Goal: Information Seeking & Learning: Learn about a topic

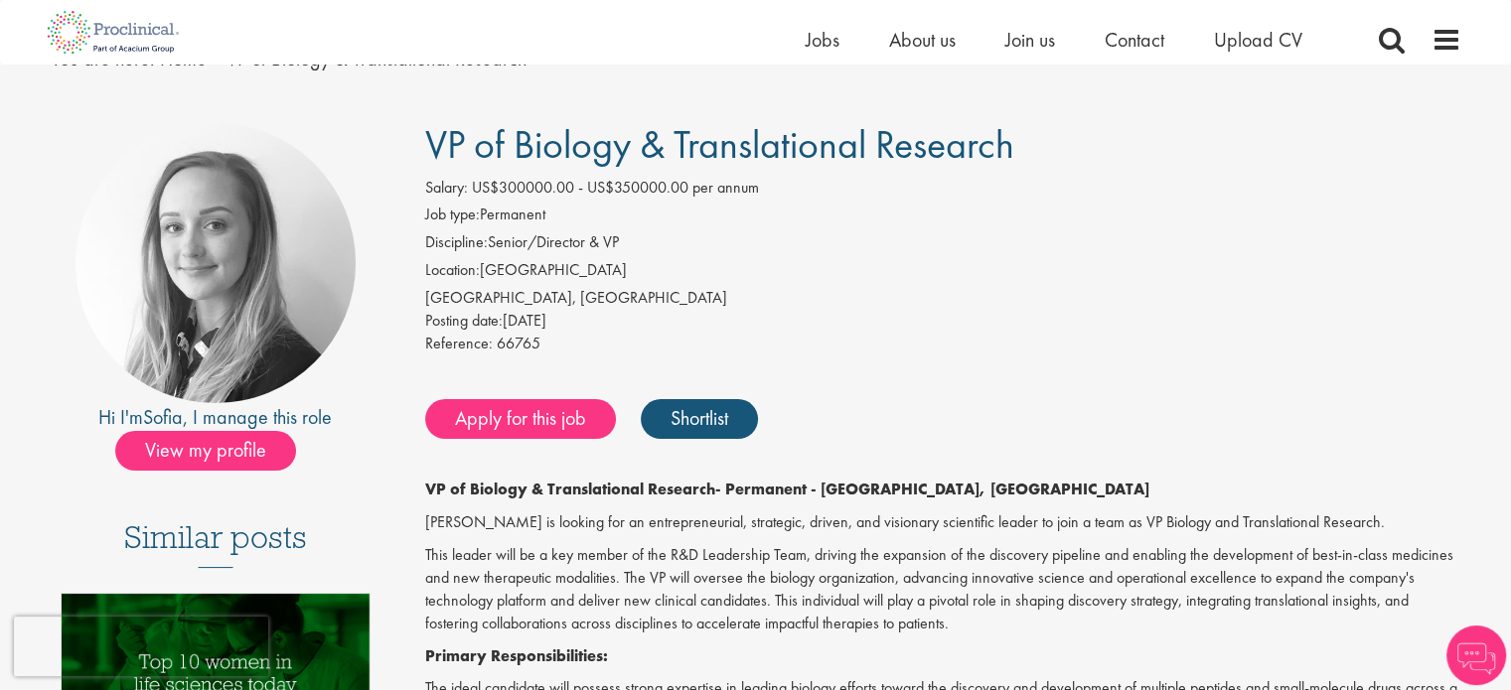
click at [508, 260] on li "Location: [GEOGRAPHIC_DATA]" at bounding box center [943, 273] width 1036 height 28
click at [559, 250] on li "Discipline: Senior/Director & VP" at bounding box center [943, 245] width 1036 height 28
drag, startPoint x: 550, startPoint y: 186, endPoint x: 576, endPoint y: 236, distance: 56.9
click at [552, 186] on span "US$300000.00 - US$350000.00 per annum" at bounding box center [615, 187] width 287 height 21
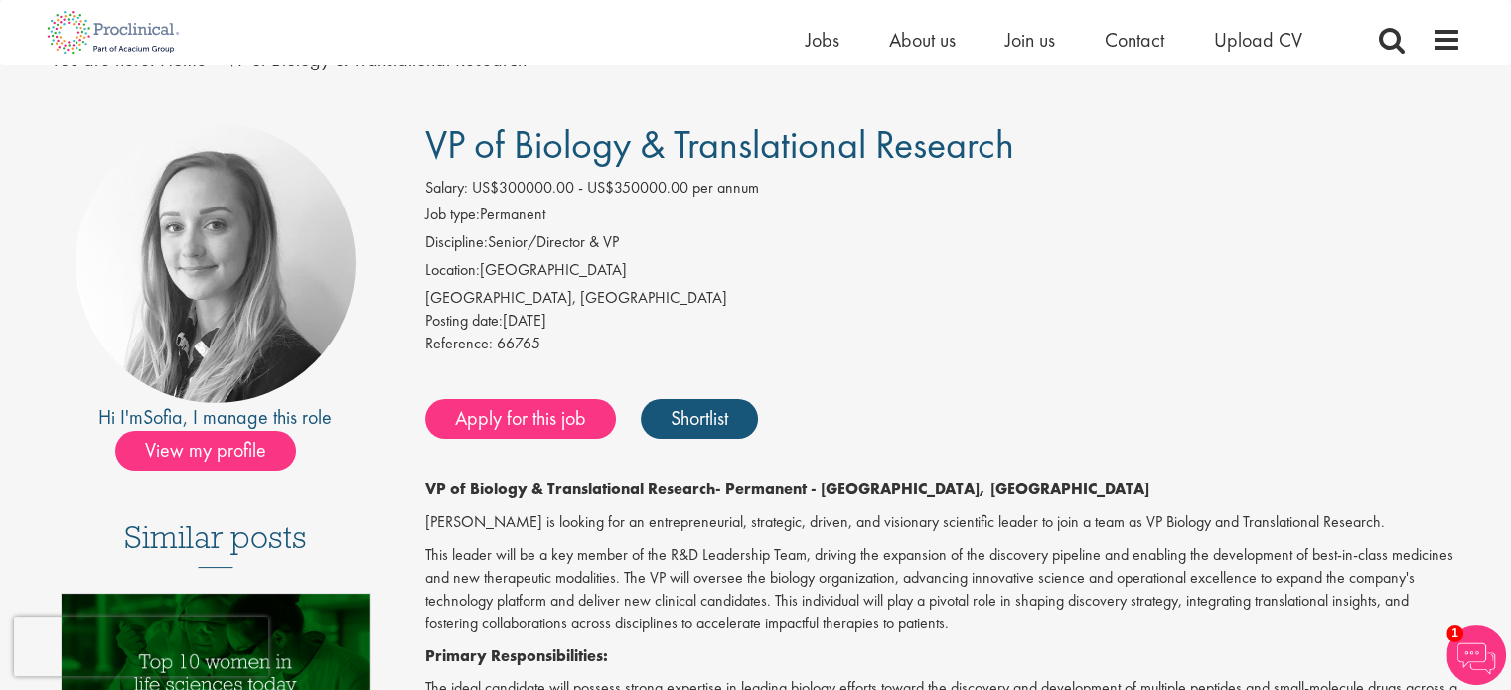
click at [557, 241] on li "Discipline: Senior/Director & VP" at bounding box center [943, 245] width 1036 height 28
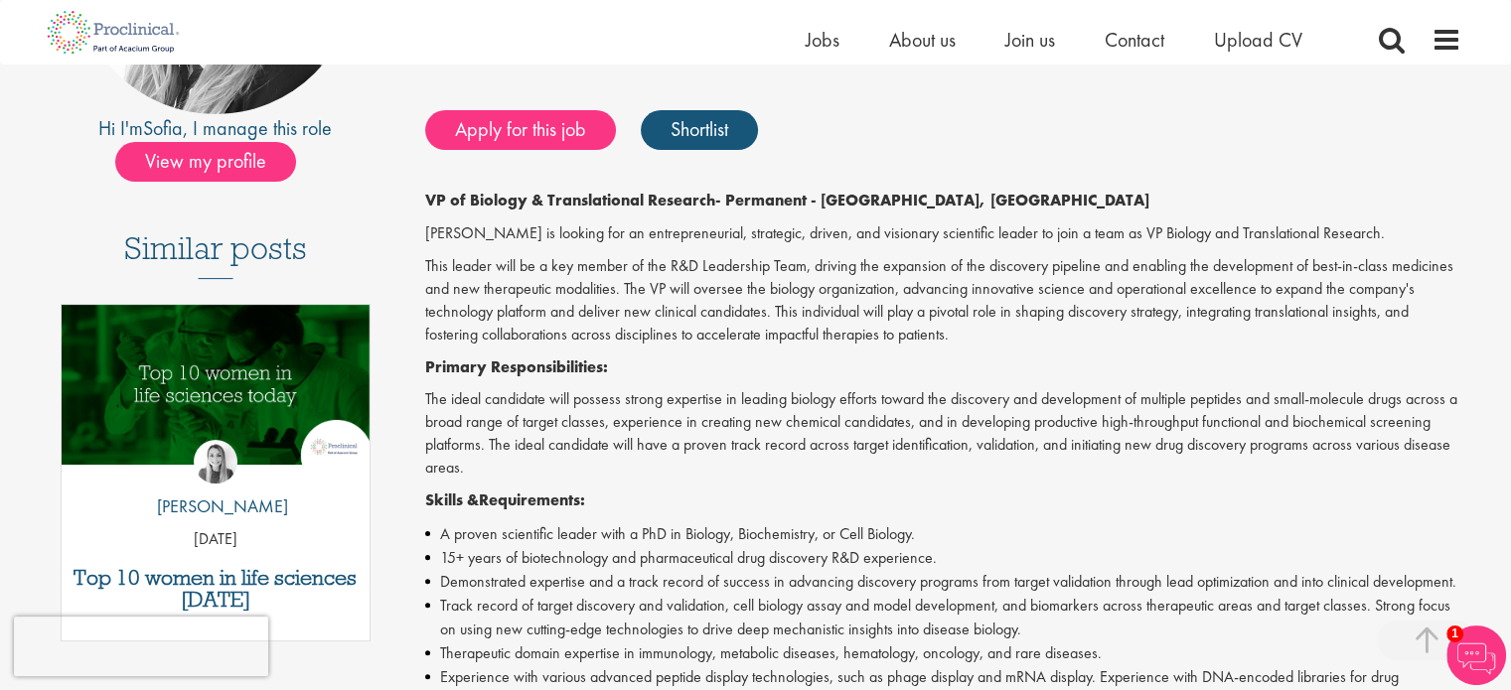
scroll to position [397, 0]
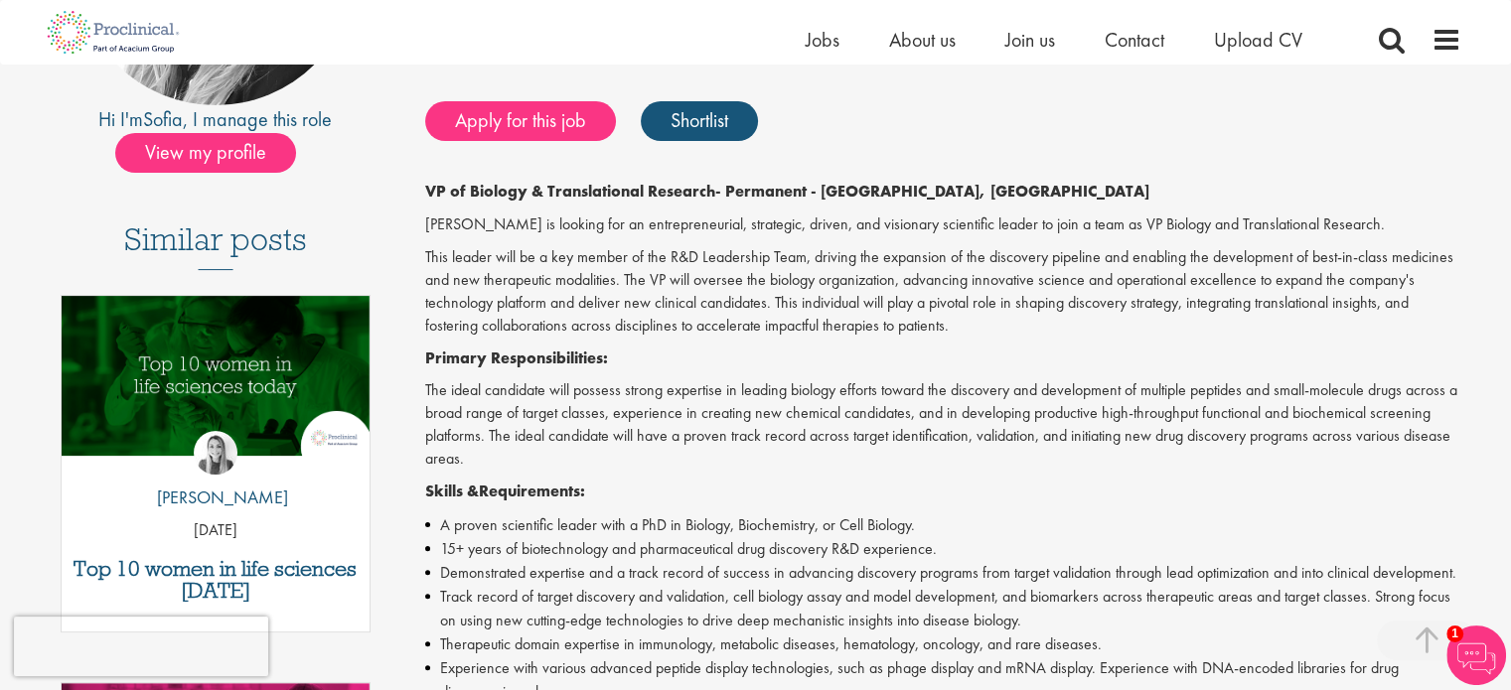
click at [754, 292] on p "This leader will be a key member of the R&D Leadership Team, driving the expans…" at bounding box center [943, 291] width 1036 height 90
click at [934, 186] on p "VP of Biology & Translational Research - Permanent - [GEOGRAPHIC_DATA], [GEOGRA…" at bounding box center [943, 192] width 1036 height 23
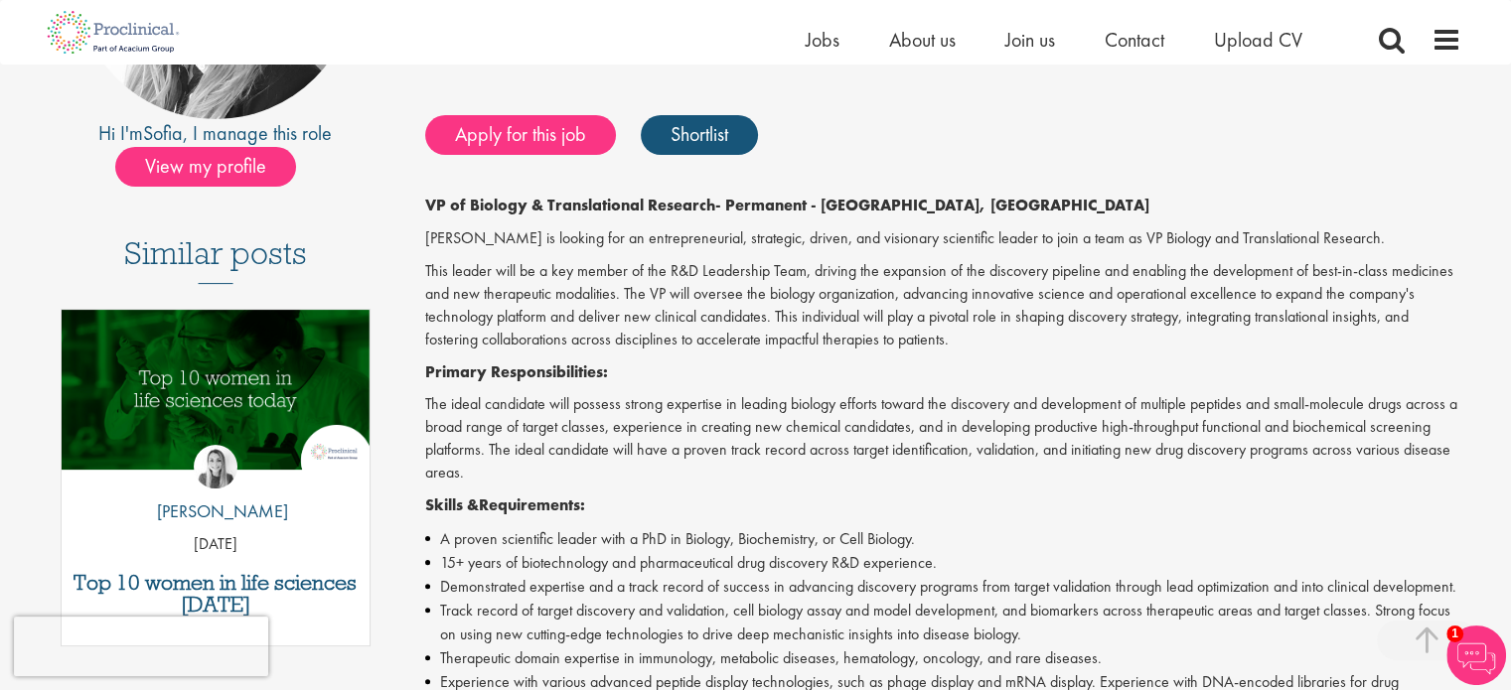
scroll to position [199, 0]
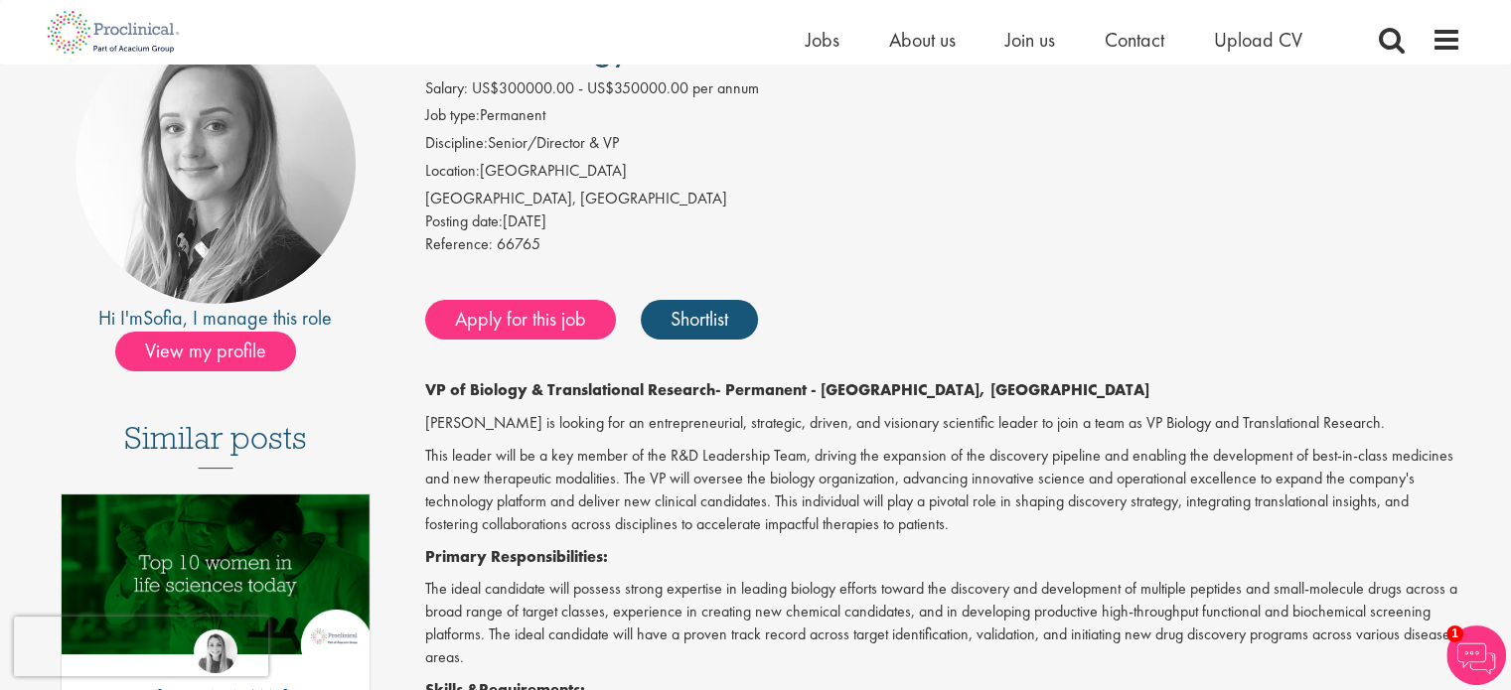
click at [485, 428] on p "[PERSON_NAME] is looking for an entrepreneurial, strategic, driven, and visiona…" at bounding box center [943, 423] width 1036 height 23
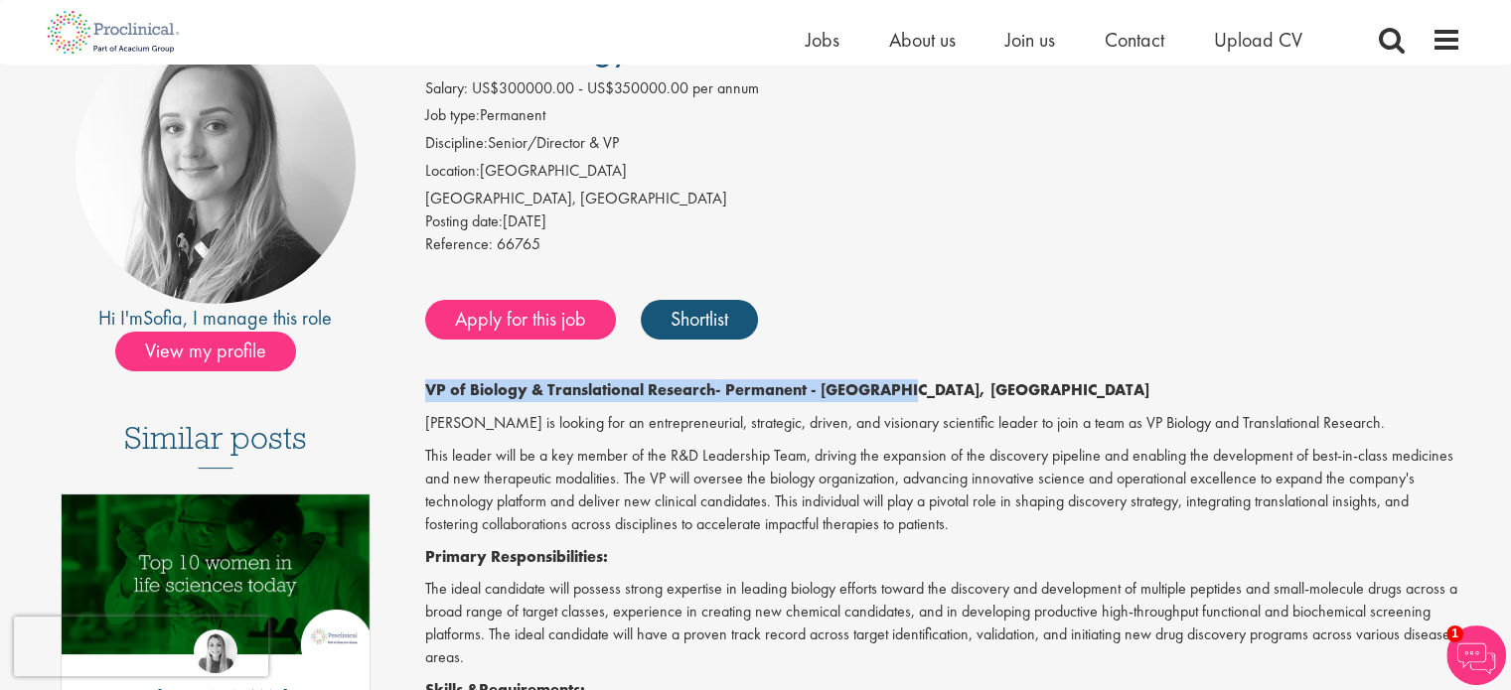
drag, startPoint x: 420, startPoint y: 387, endPoint x: 957, endPoint y: 381, distance: 537.4
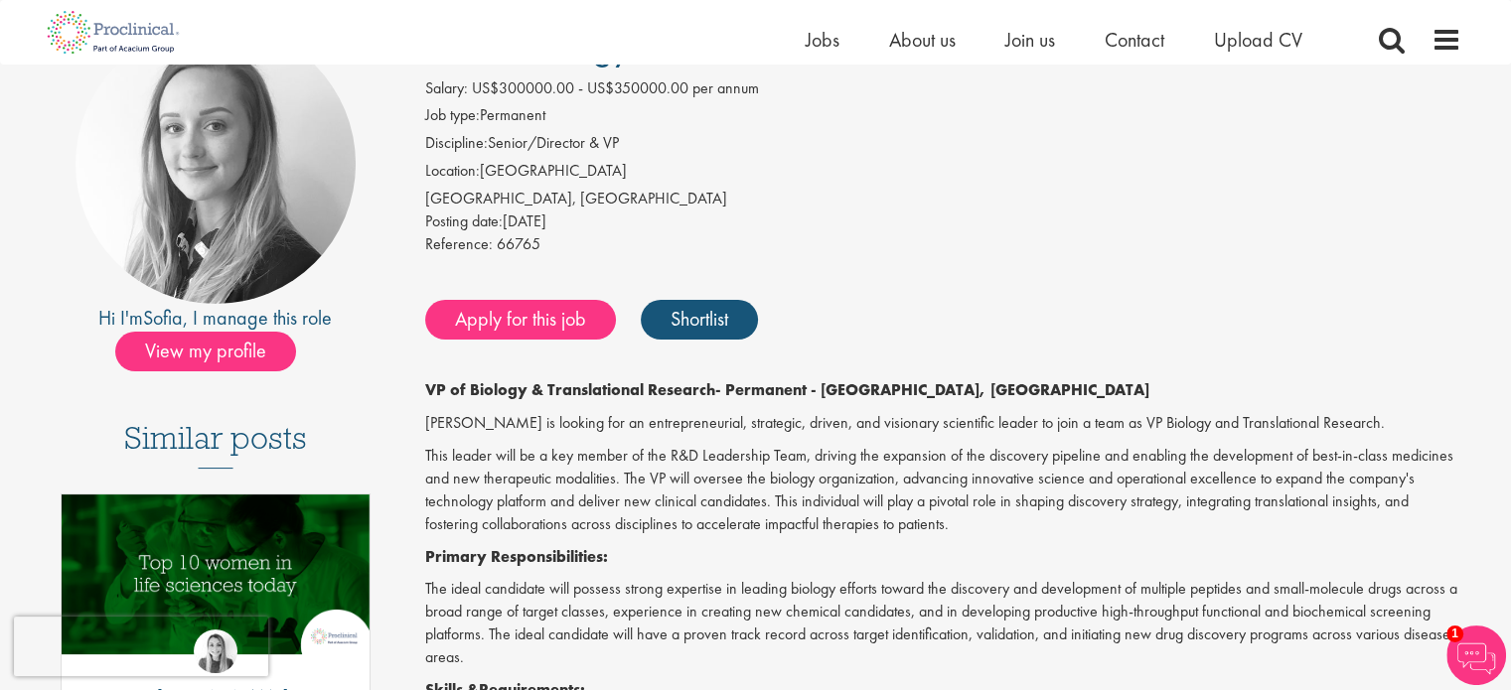
drag, startPoint x: 799, startPoint y: 528, endPoint x: 813, endPoint y: 500, distance: 32.4
click at [799, 527] on p "This leader will be a key member of the R&D Leadership Team, driving the expans…" at bounding box center [943, 490] width 1036 height 90
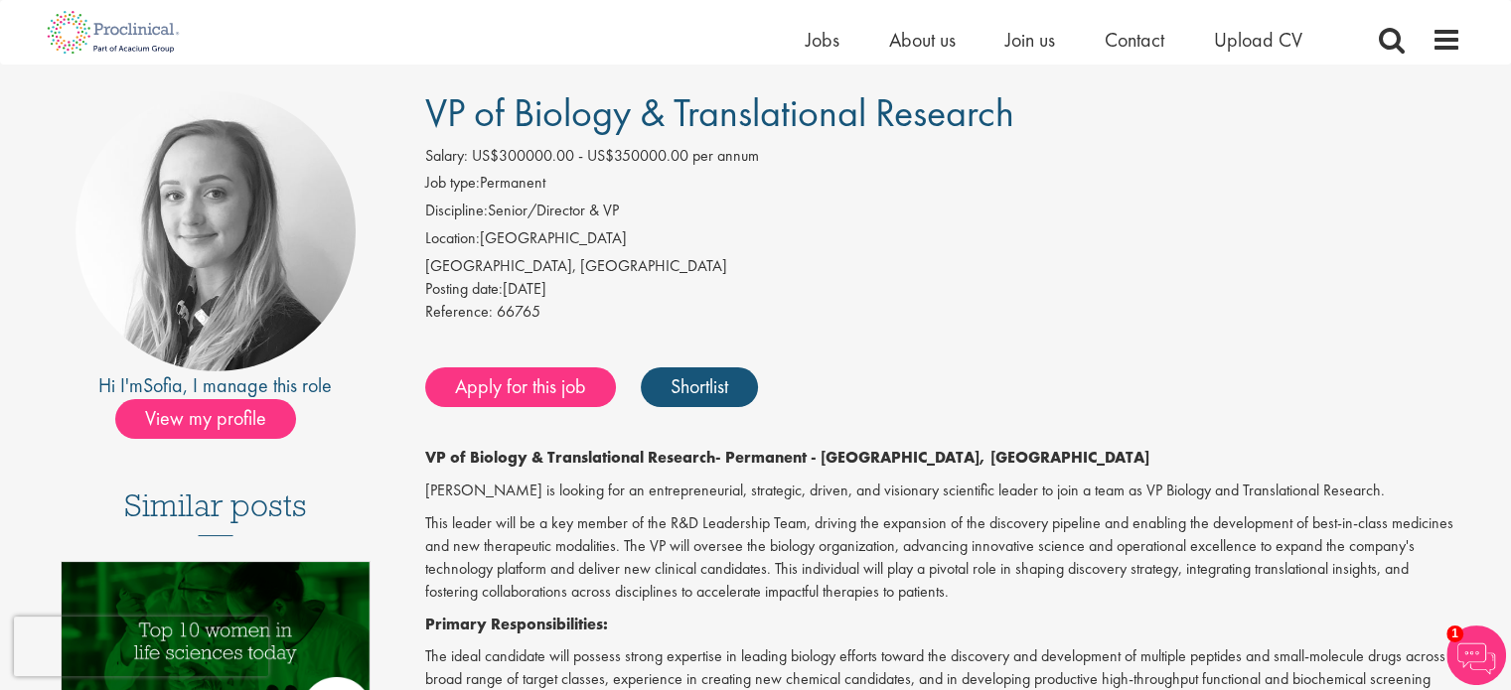
scroll to position [0, 0]
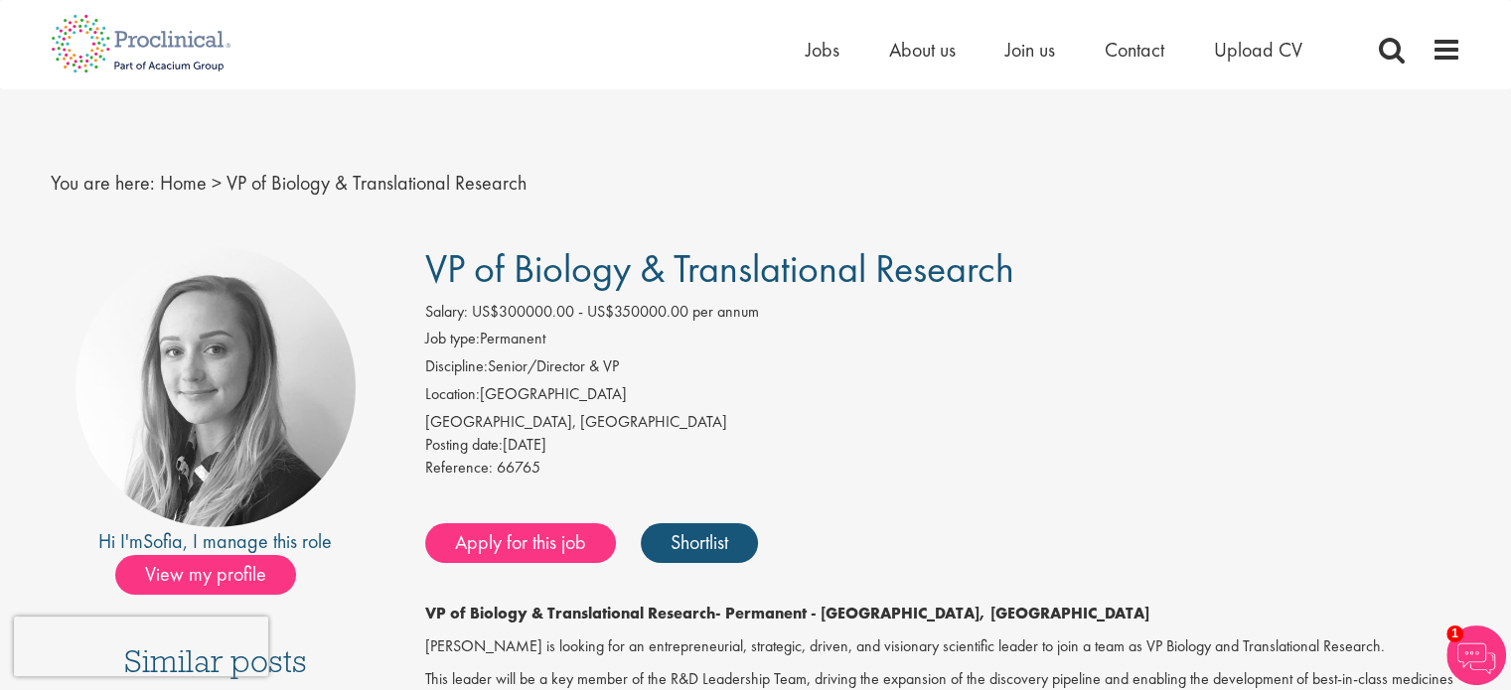
click at [470, 424] on div "[GEOGRAPHIC_DATA], [GEOGRAPHIC_DATA]" at bounding box center [943, 422] width 1036 height 23
drag, startPoint x: 424, startPoint y: 413, endPoint x: 520, endPoint y: 408, distance: 96.5
click at [520, 408] on div "Salary: US$300000.00 - US$350000.00 per annum Job type: Permanent Discipline: S…" at bounding box center [943, 393] width 1066 height 184
click at [473, 406] on li "Location: [GEOGRAPHIC_DATA]" at bounding box center [943, 397] width 1036 height 28
click at [483, 404] on li "Location: [GEOGRAPHIC_DATA]" at bounding box center [943, 397] width 1036 height 28
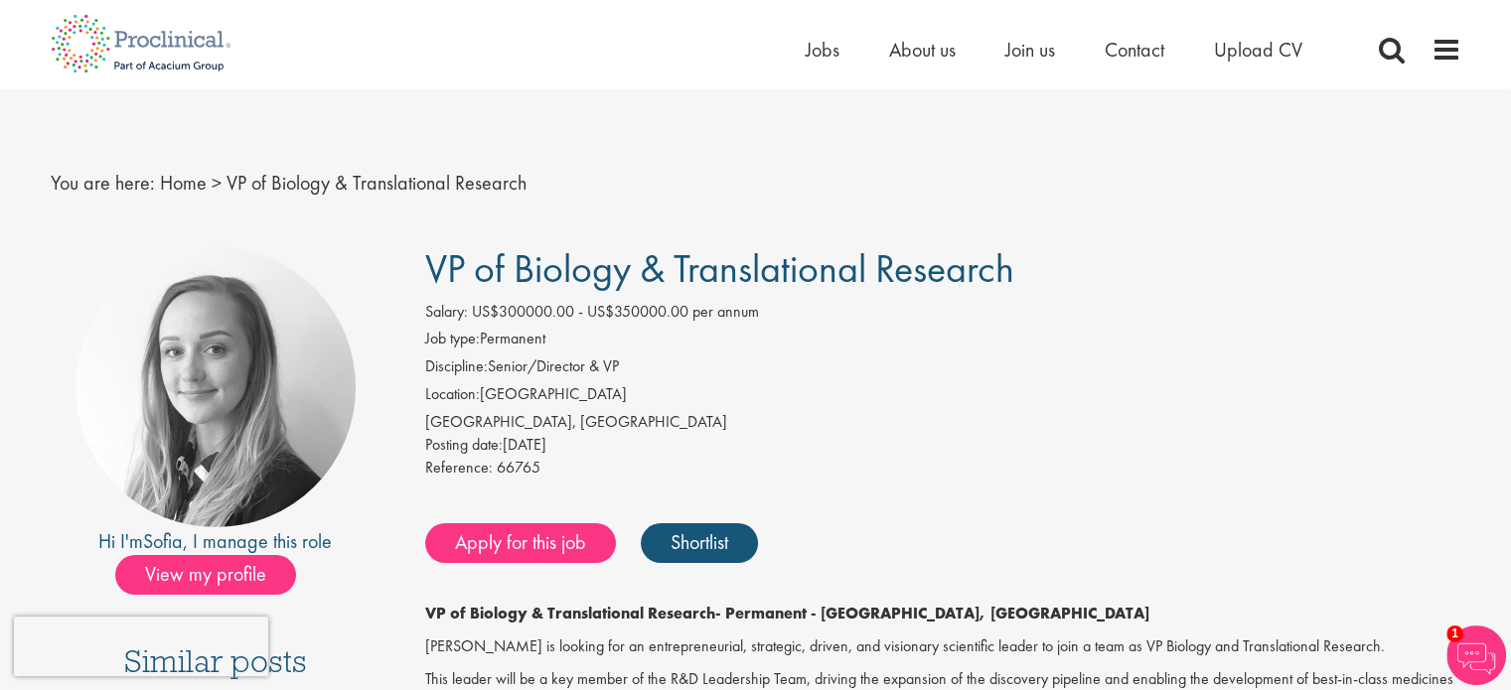
click at [493, 390] on li "Location: [GEOGRAPHIC_DATA]" at bounding box center [943, 397] width 1036 height 28
click at [510, 397] on li "Location: [GEOGRAPHIC_DATA]" at bounding box center [943, 397] width 1036 height 28
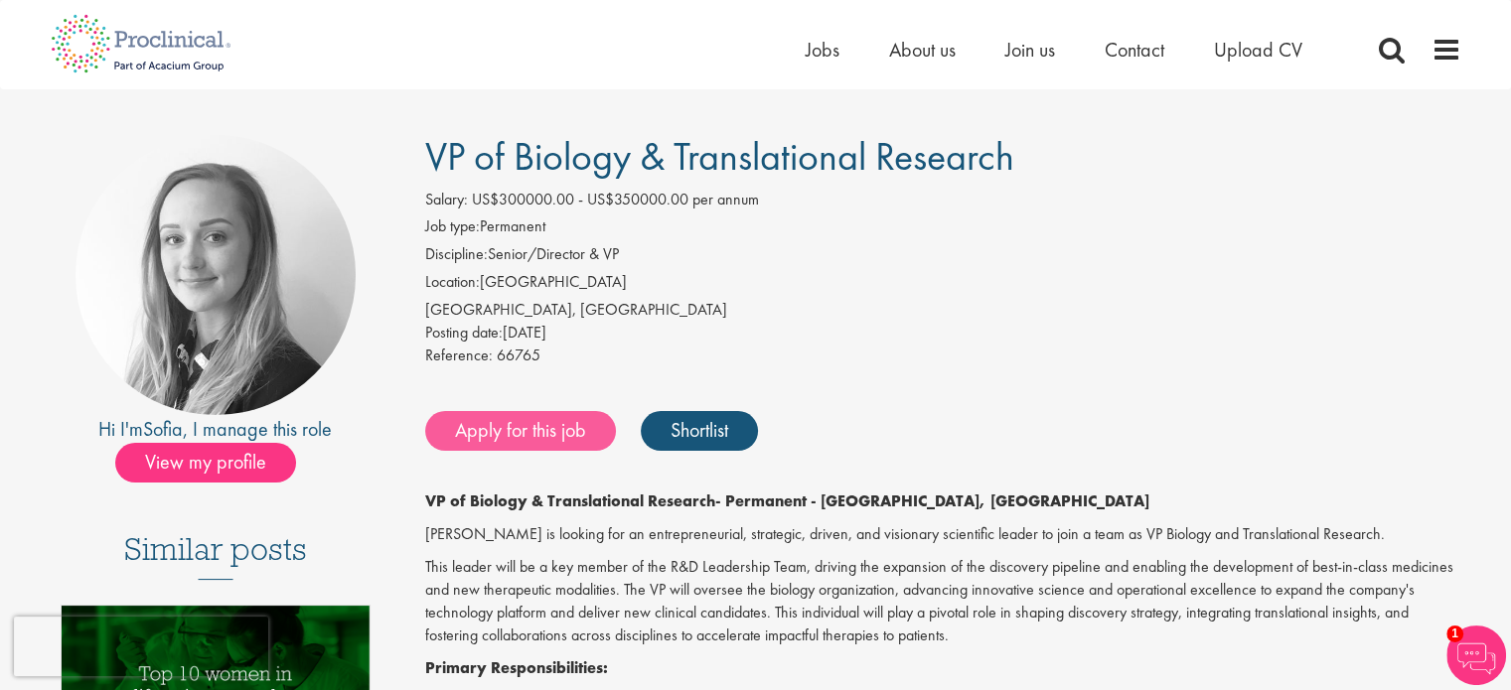
scroll to position [199, 0]
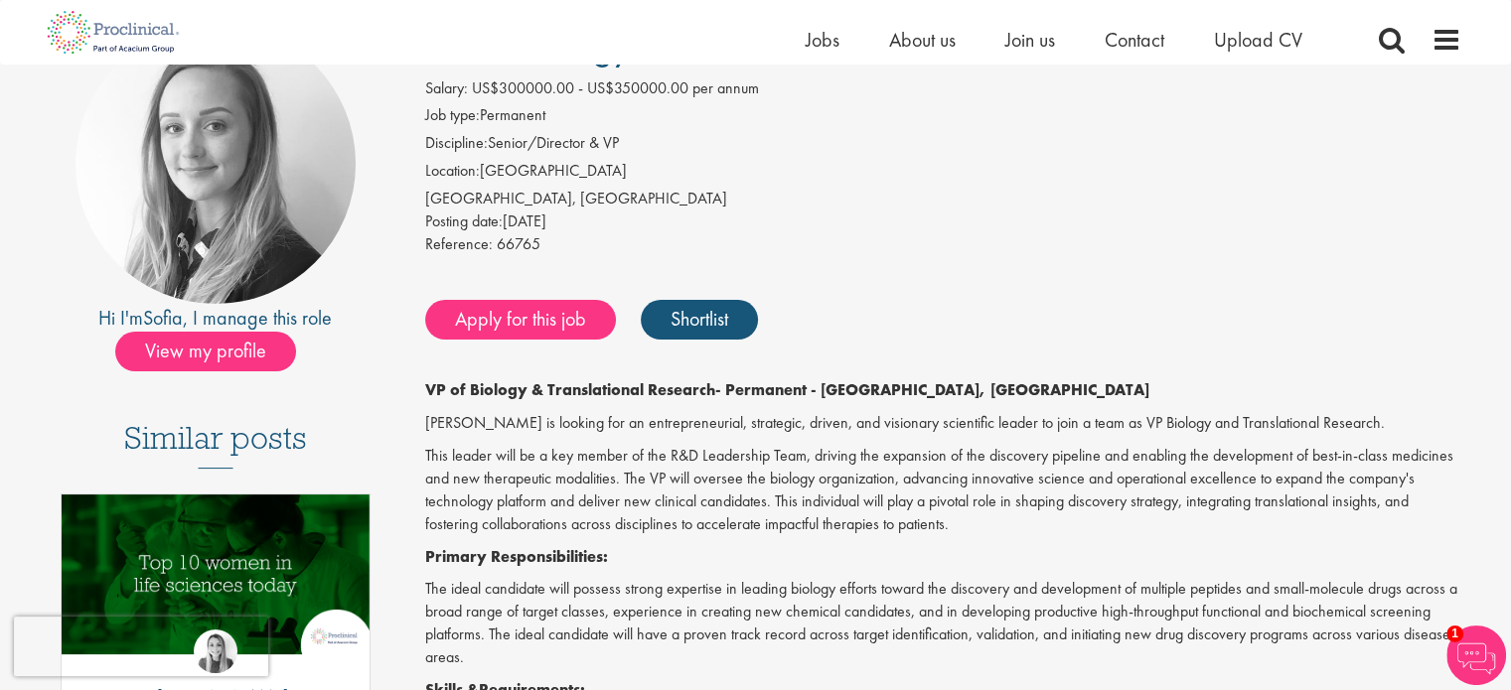
click at [584, 506] on p "This leader will be a key member of the R&D Leadership Team, driving the expans…" at bounding box center [943, 490] width 1036 height 90
click at [695, 445] on p "This leader will be a key member of the R&D Leadership Team, driving the expans…" at bounding box center [943, 490] width 1036 height 90
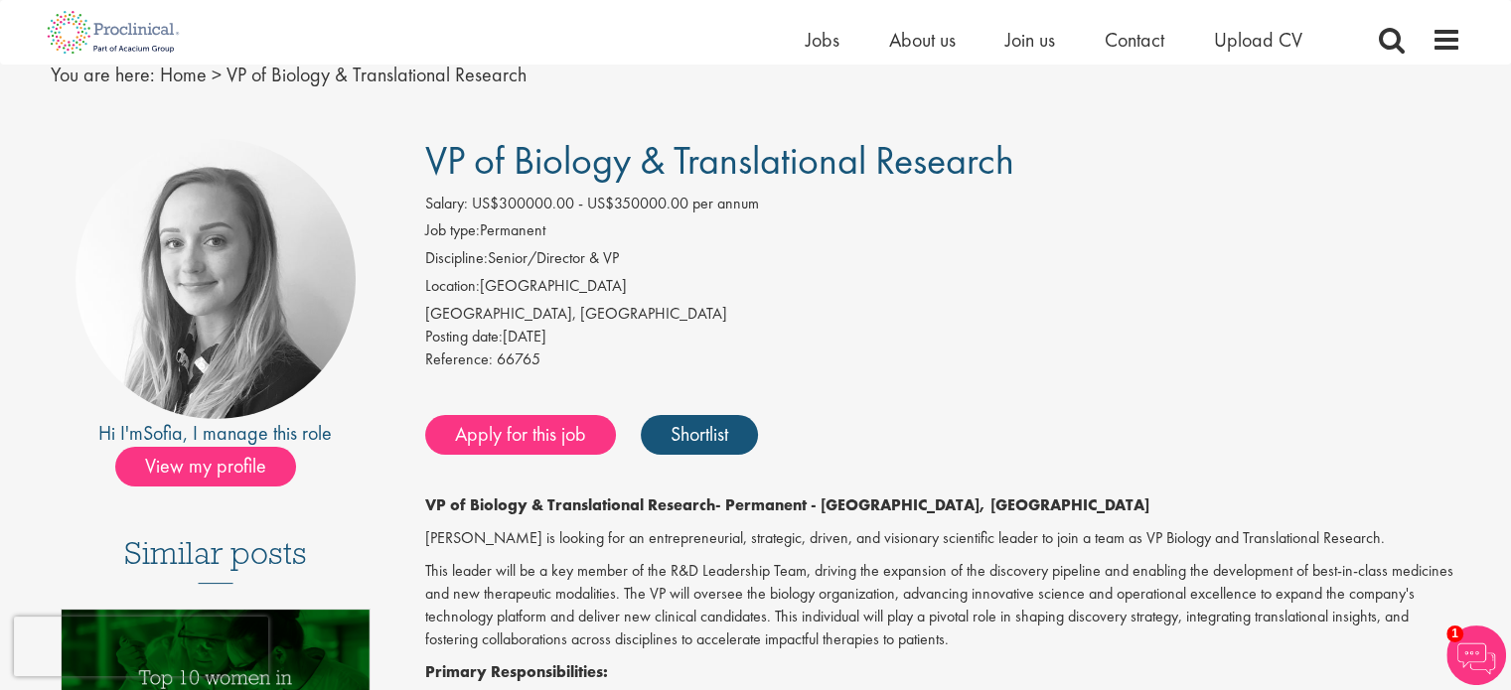
scroll to position [0, 0]
